Goal: Transaction & Acquisition: Purchase product/service

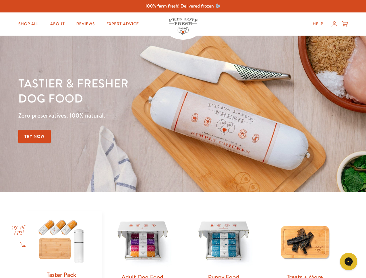
click at [183, 139] on div "Tastier & fresher dog food Zero preservatives. 100% natural. Try Now" at bounding box center [127, 114] width 219 height 76
click at [348, 261] on icon "Gorgias live chat" at bounding box center [347, 260] width 5 height 5
